Goal: Information Seeking & Learning: Learn about a topic

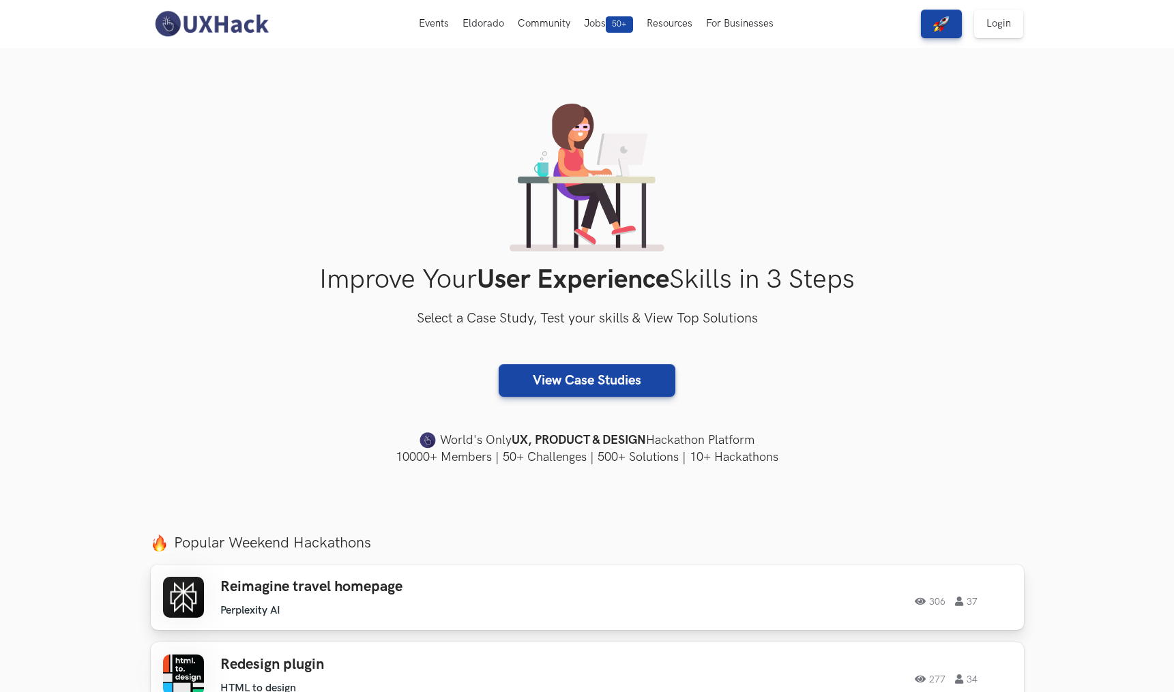
click at [340, 589] on h3 "Reimagine travel homepage" at bounding box center [413, 587] width 387 height 18
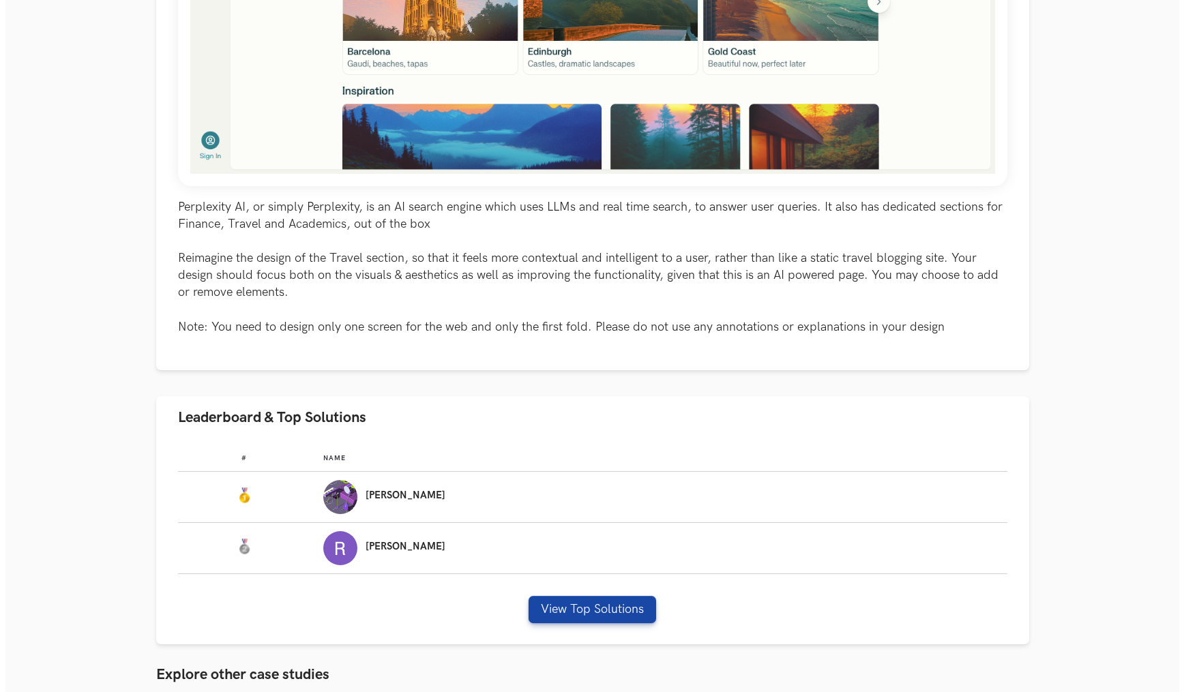
scroll to position [557, 0]
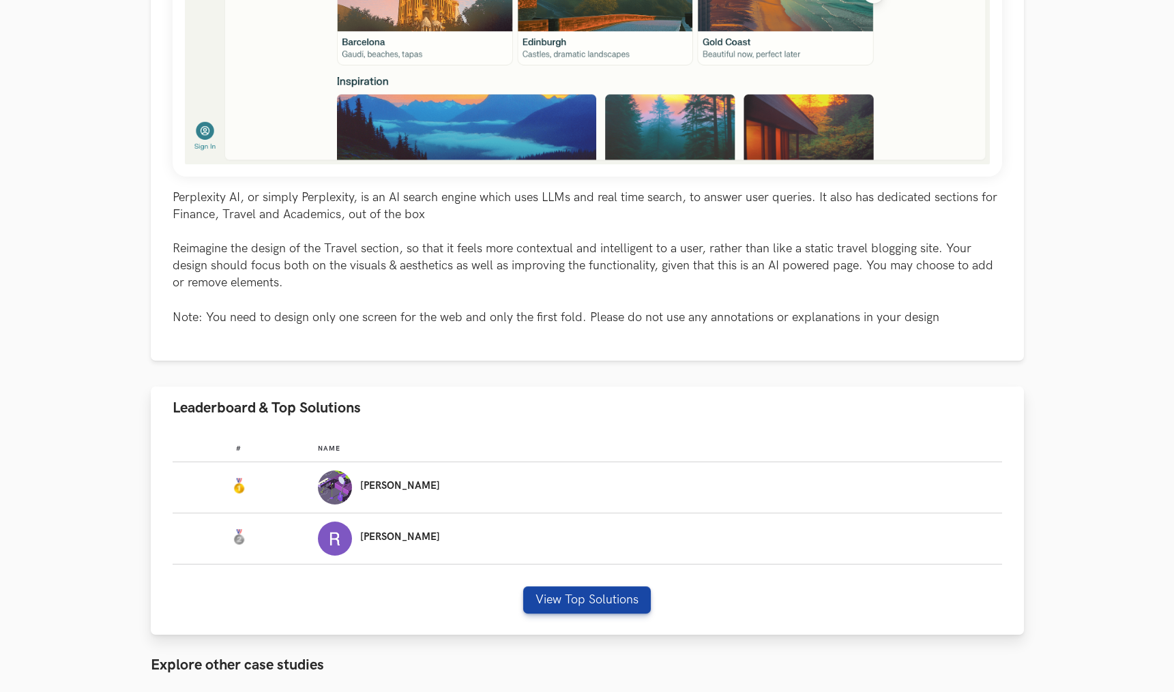
click at [427, 494] on div "[PERSON_NAME]" at bounding box center [400, 487] width 80 height 13
click at [578, 601] on button "View Top Solutions" at bounding box center [587, 600] width 128 height 27
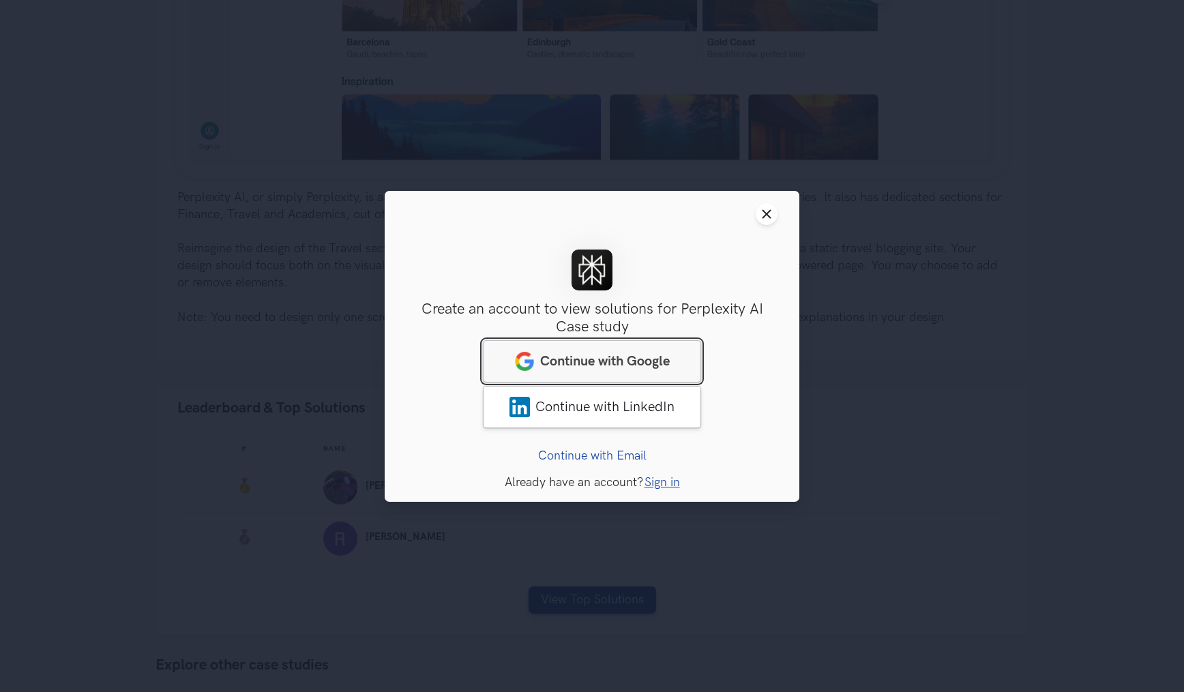
click at [634, 353] on span "Continue with Google" at bounding box center [605, 361] width 130 height 16
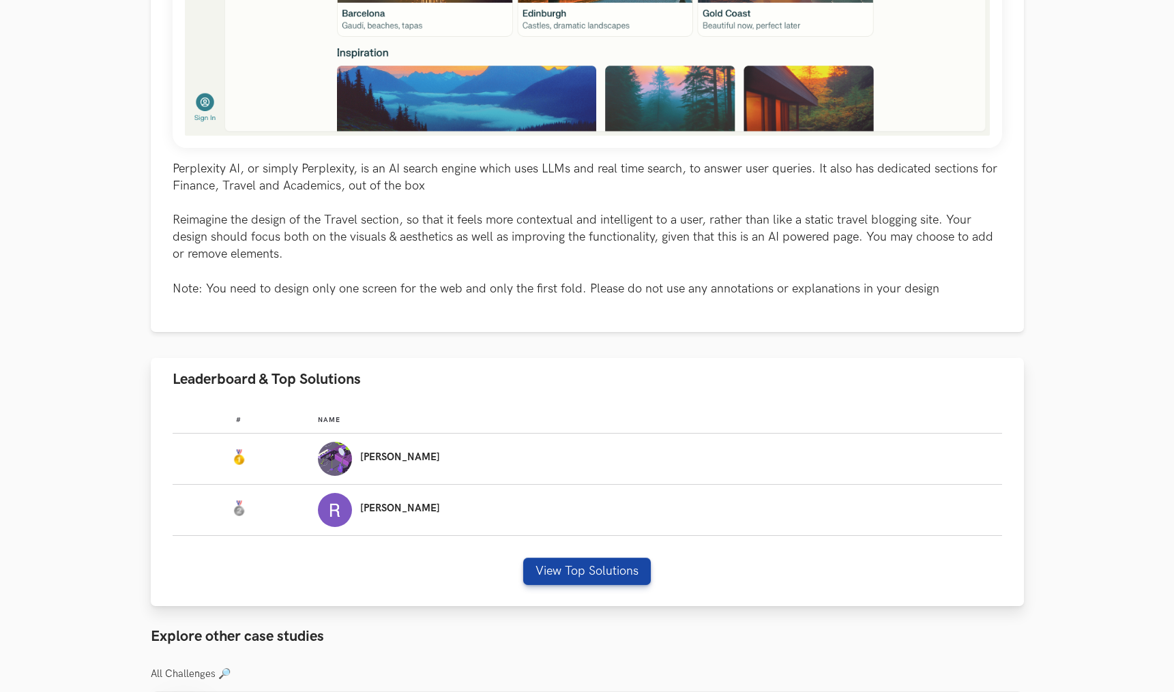
scroll to position [688, 0]
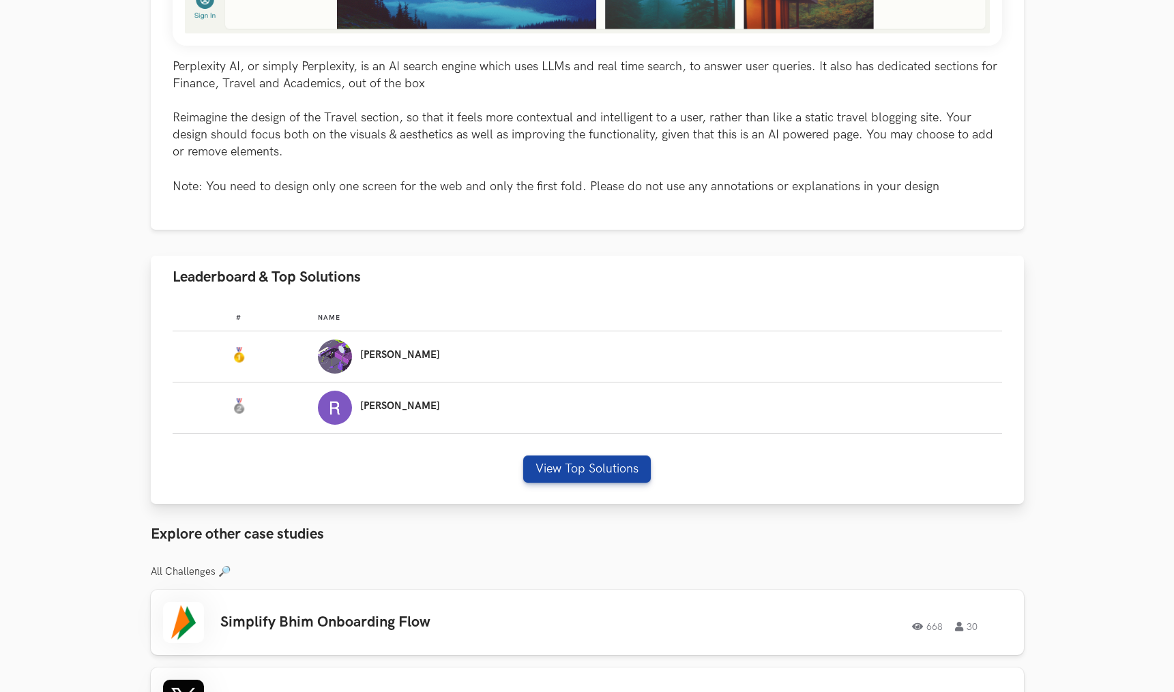
click at [444, 366] on div "[PERSON_NAME]" at bounding box center [653, 357] width 671 height 34
click at [440, 361] on p "[PERSON_NAME]" at bounding box center [400, 355] width 80 height 11
click at [606, 472] on button "View Top Solutions" at bounding box center [587, 469] width 128 height 27
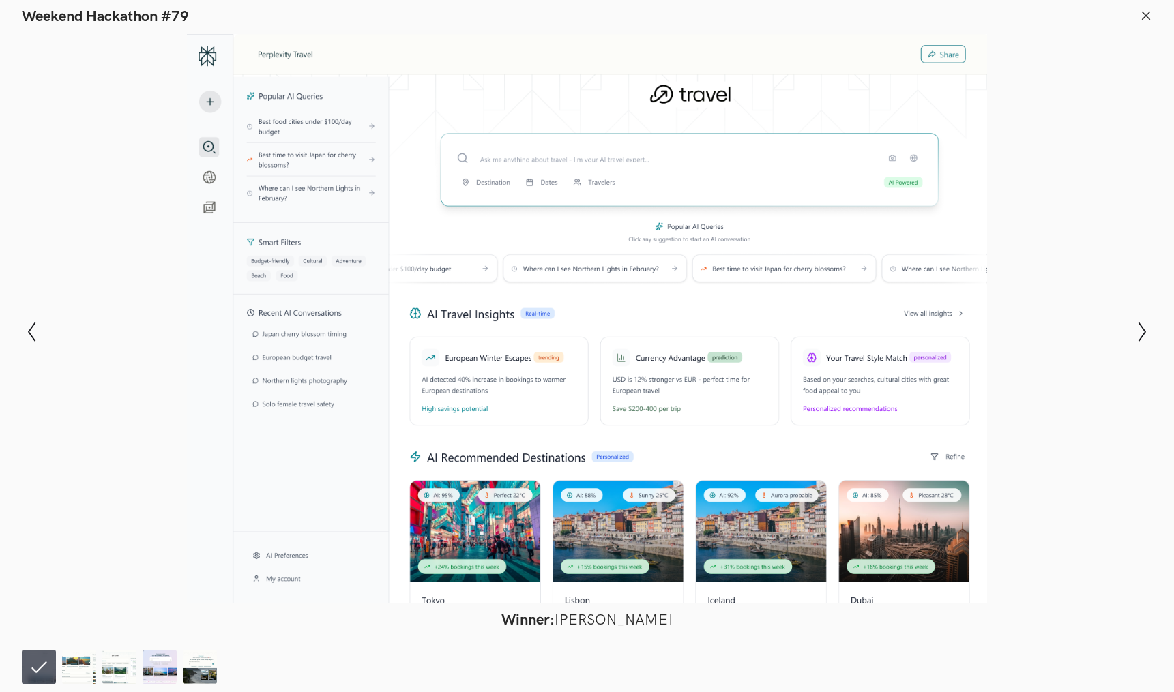
scroll to position [742, 0]
click at [75, 679] on img at bounding box center [79, 667] width 34 height 34
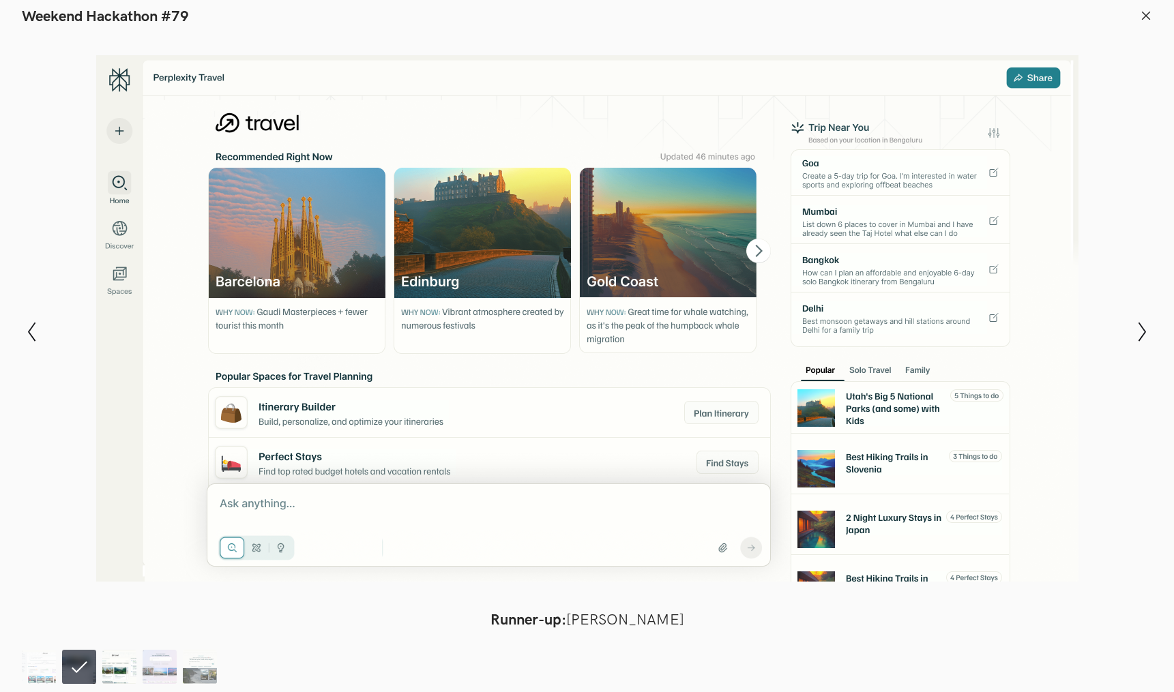
click at [118, 666] on img at bounding box center [119, 667] width 34 height 34
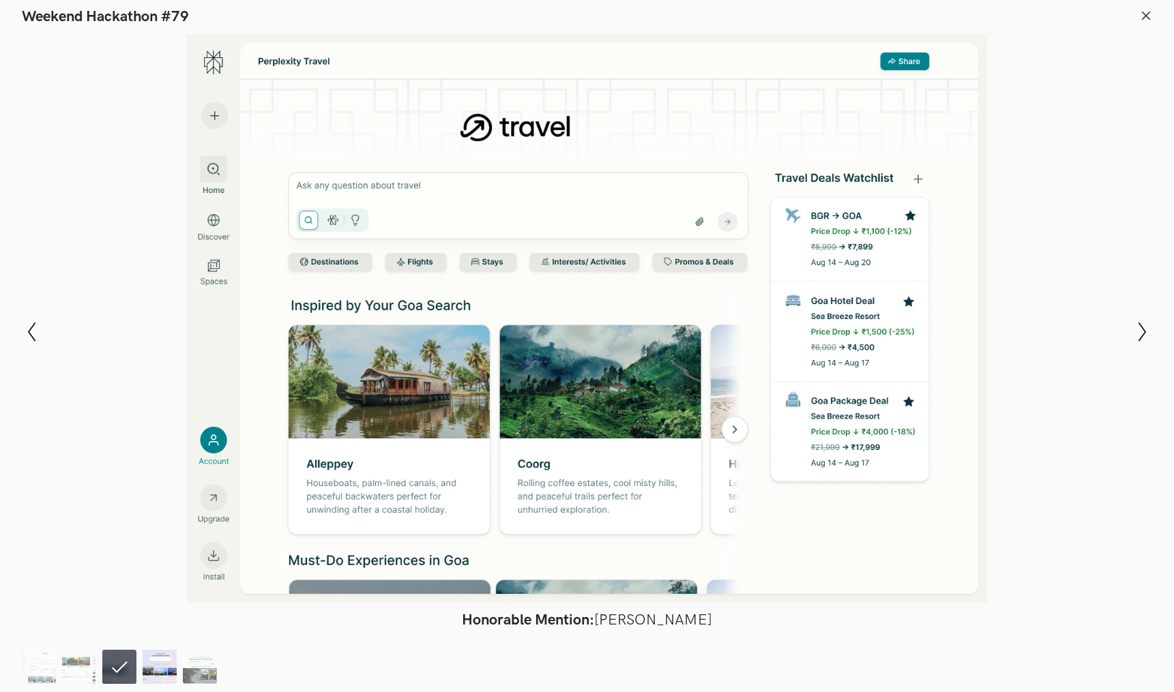
click at [149, 666] on img at bounding box center [160, 667] width 34 height 34
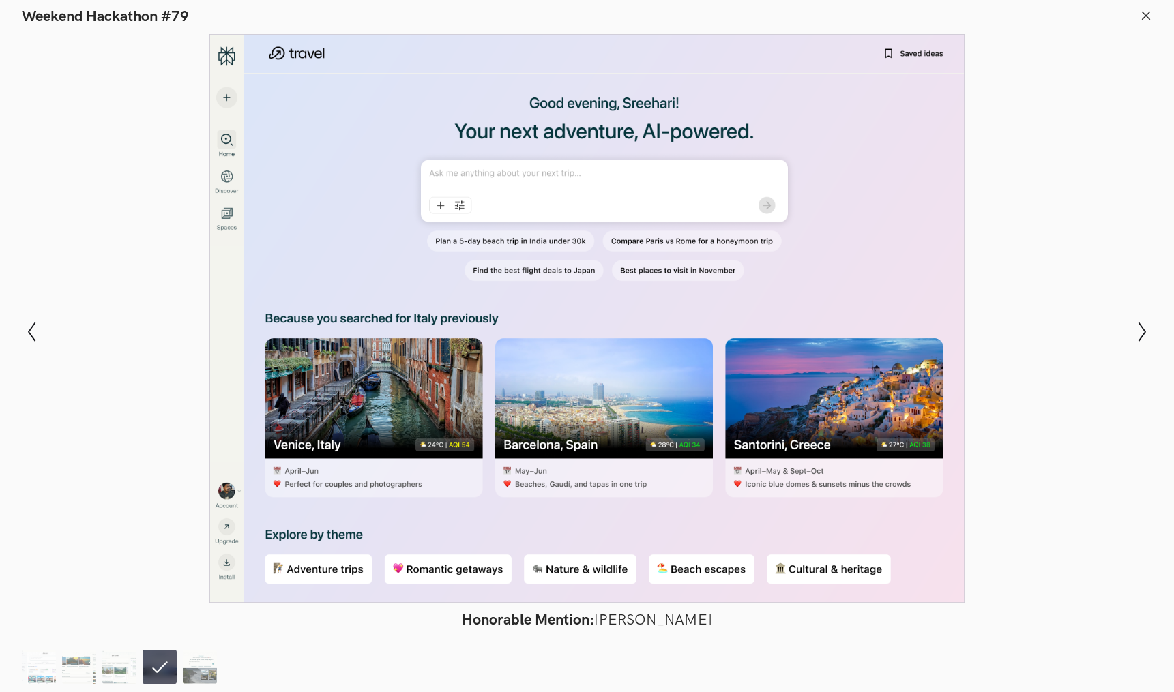
click at [179, 674] on ol at bounding box center [122, 667] width 201 height 34
click at [186, 676] on img at bounding box center [200, 667] width 34 height 34
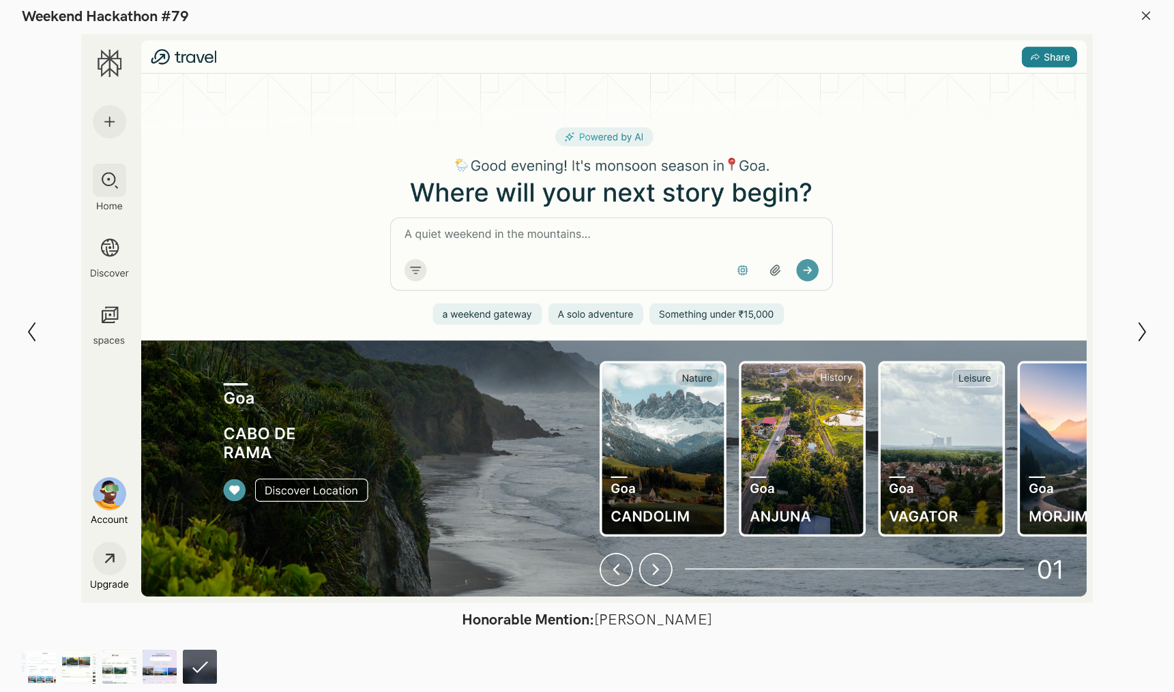
click at [1149, 10] on icon at bounding box center [1146, 16] width 12 height 12
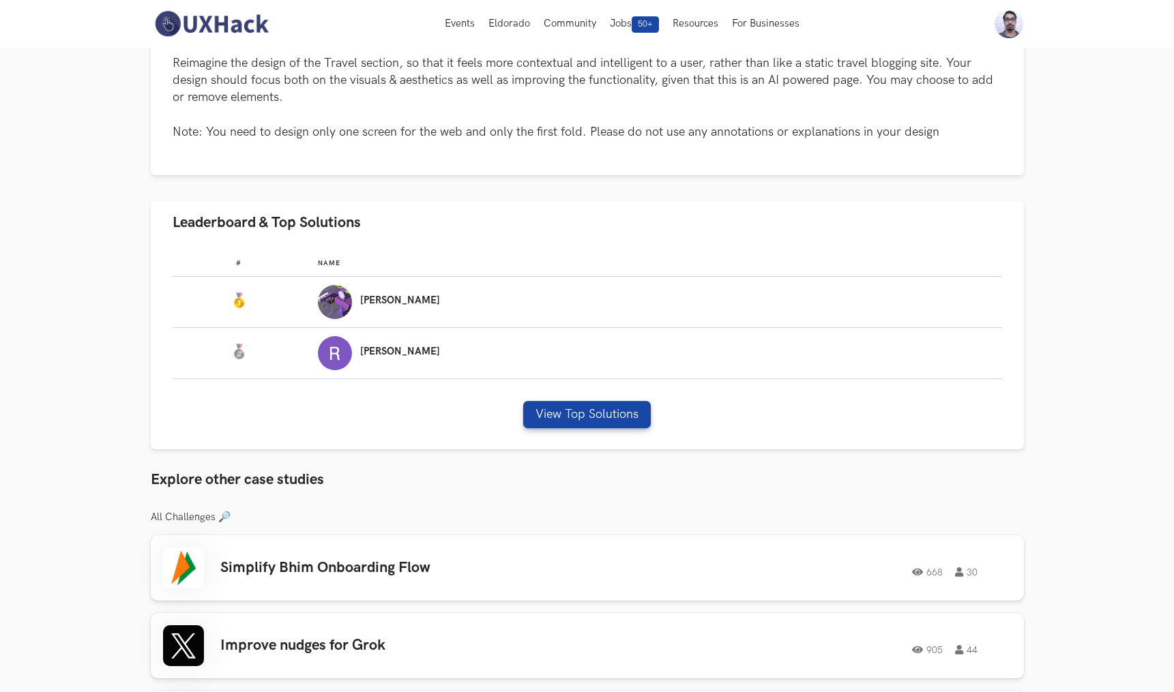
click at [1149, 10] on div "Events Live Eldorado Community Jobs 50+ Resources For Businesses Home My Profil…" at bounding box center [587, 24] width 1174 height 48
click at [1111, 128] on section "Perplexity AI: Reimagine travel homepage 306 37 Solutions 5 View Top Solutions …" at bounding box center [587, 320] width 1174 height 2029
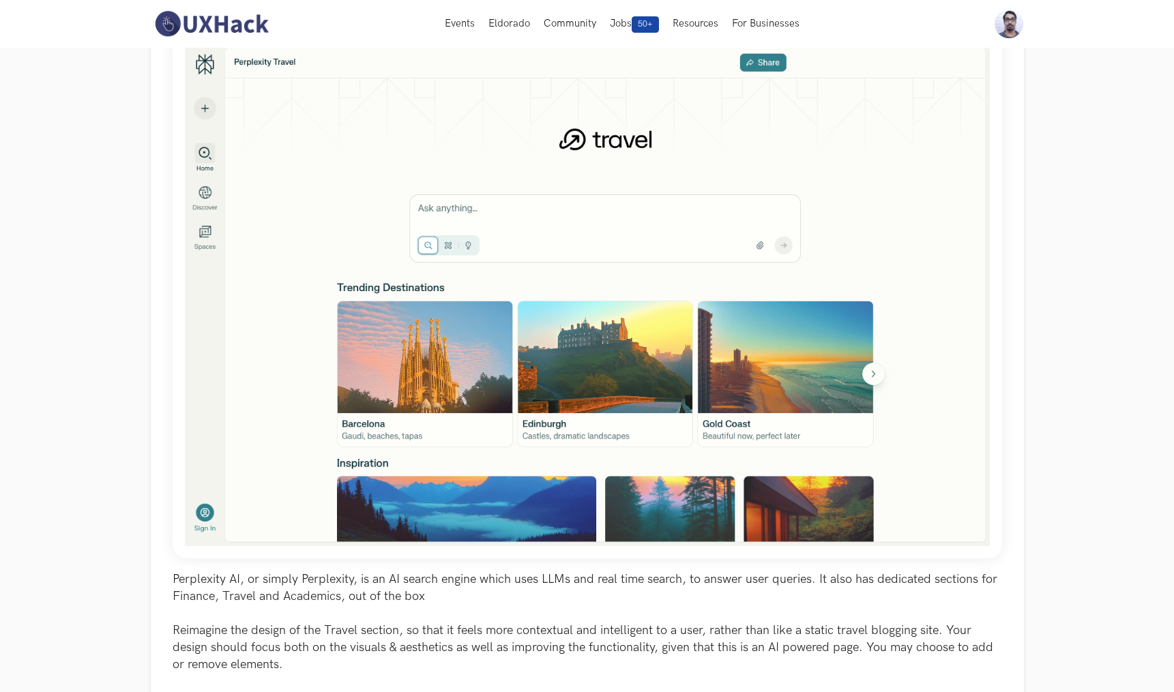
scroll to position [0, 0]
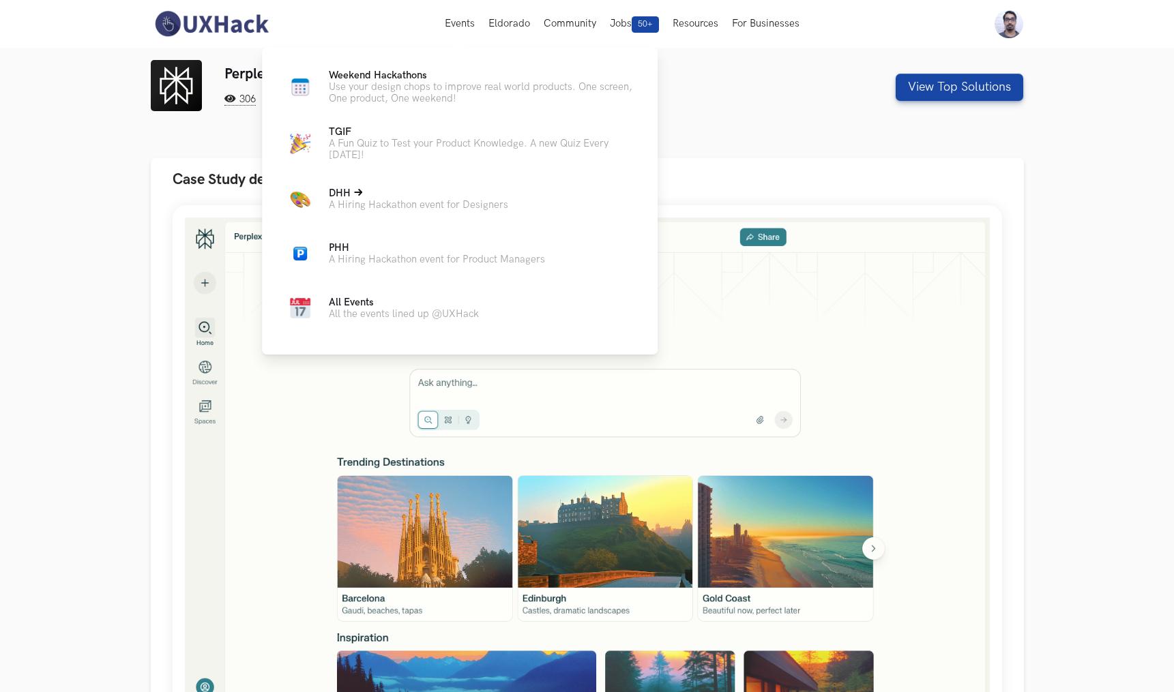
click at [456, 199] on p "DHH Live" at bounding box center [418, 194] width 179 height 12
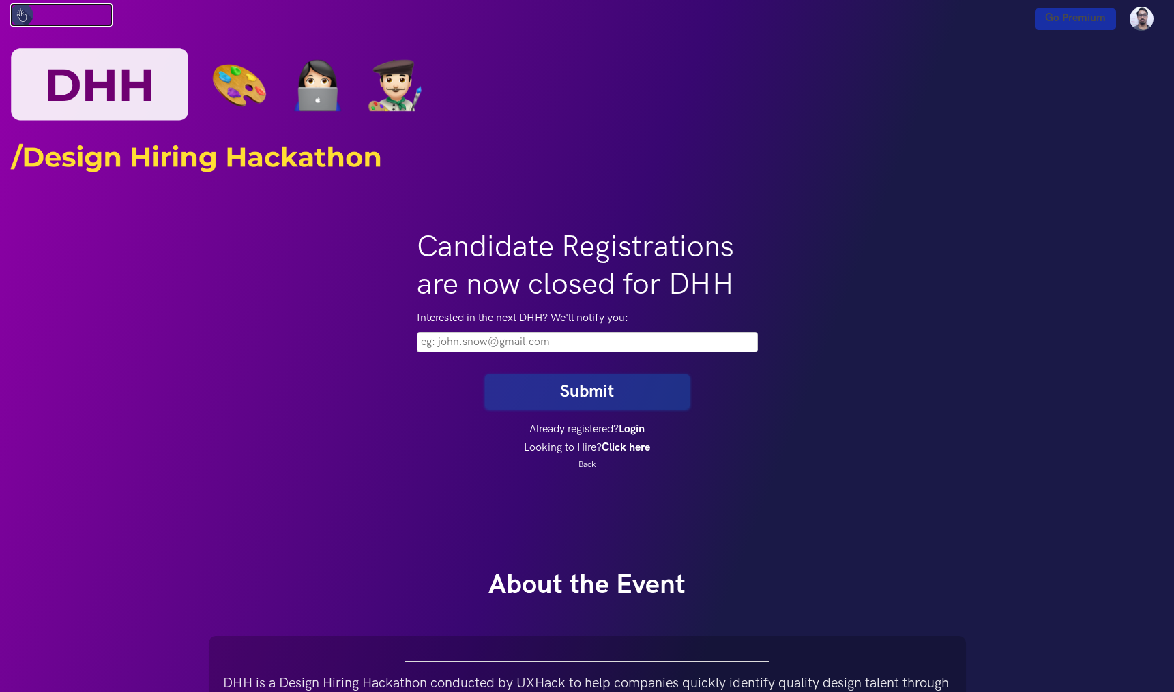
click at [20, 11] on img at bounding box center [21, 14] width 23 height 23
